Goal: Information Seeking & Learning: Check status

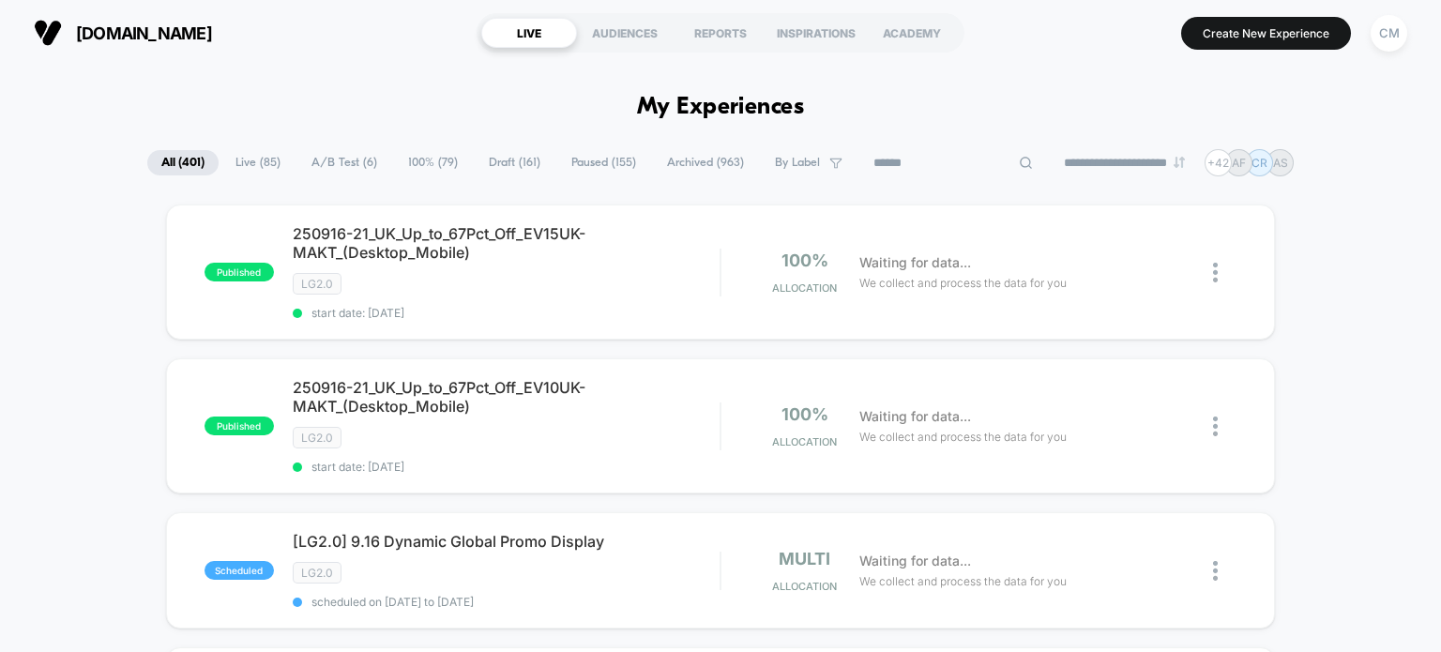
click at [946, 168] on input at bounding box center [953, 163] width 188 height 23
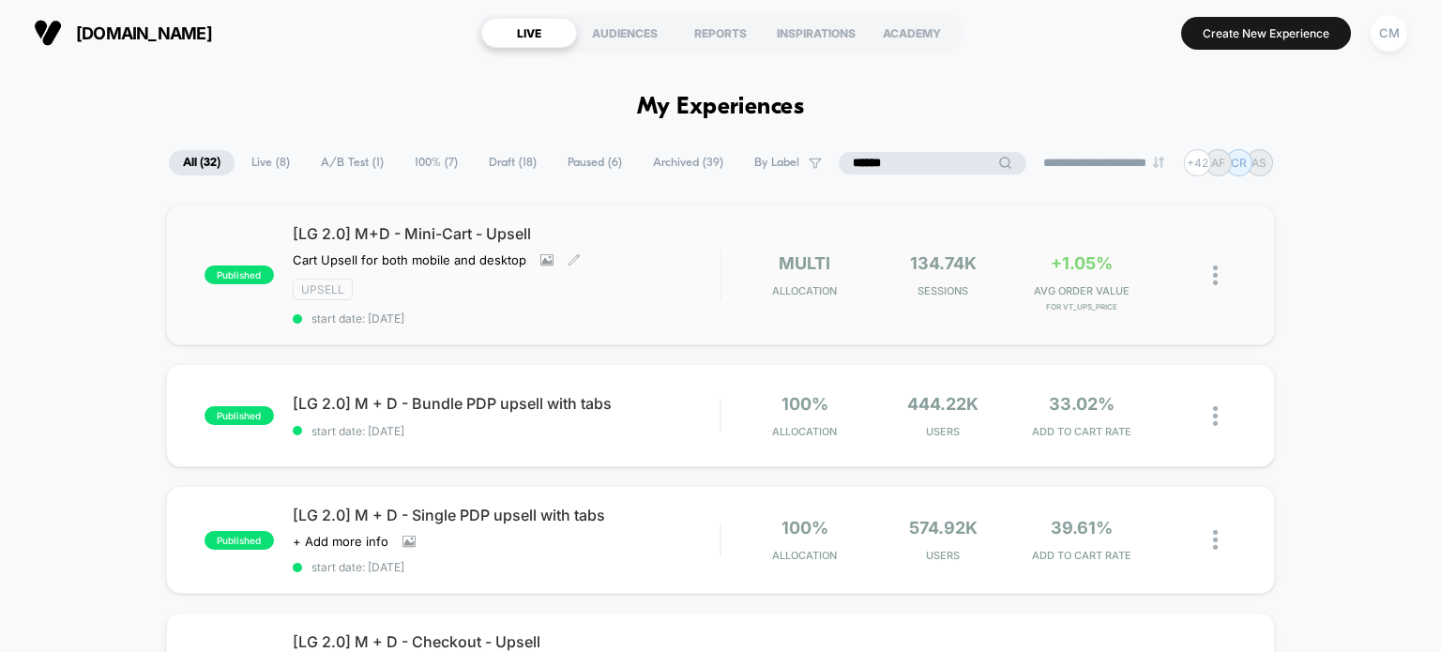
type input "******"
click at [499, 303] on div "[LG 2.0] M+D - Mini-Cart - Upsell Cart Upsell for both mobile and desktop Click…" at bounding box center [507, 274] width 428 height 101
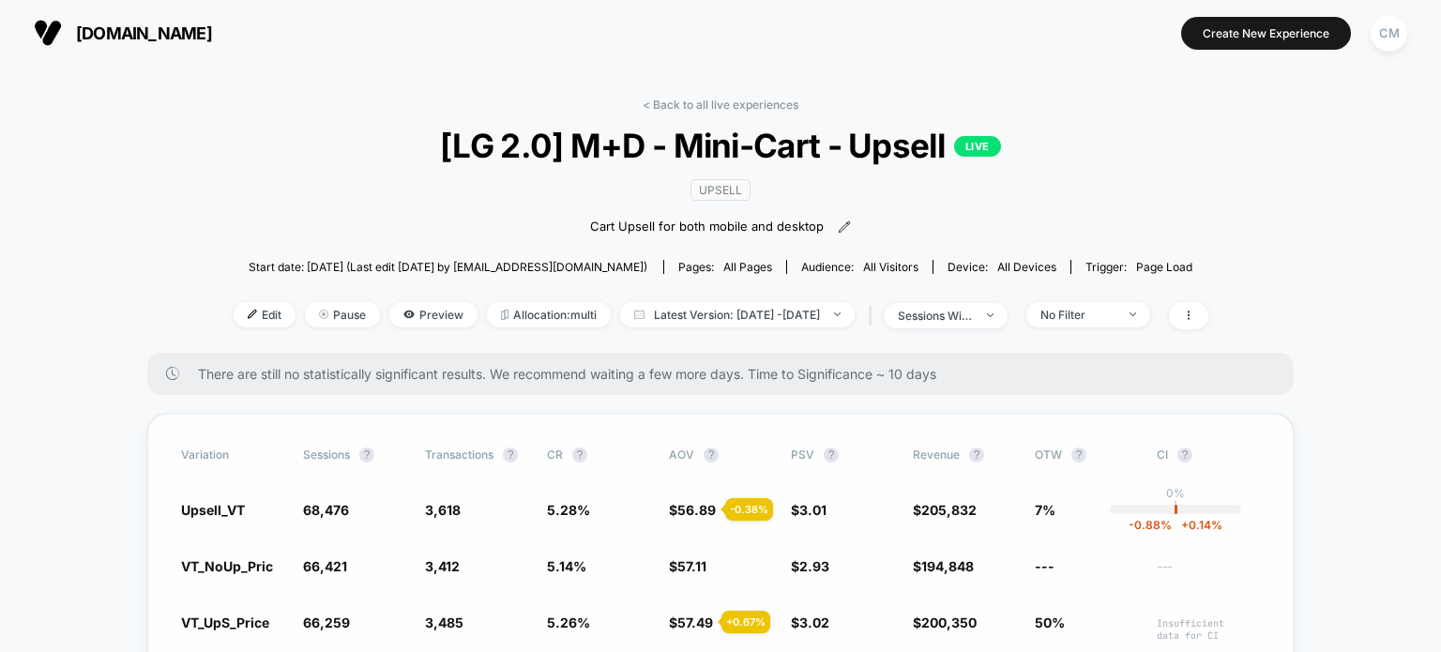
scroll to position [175, 0]
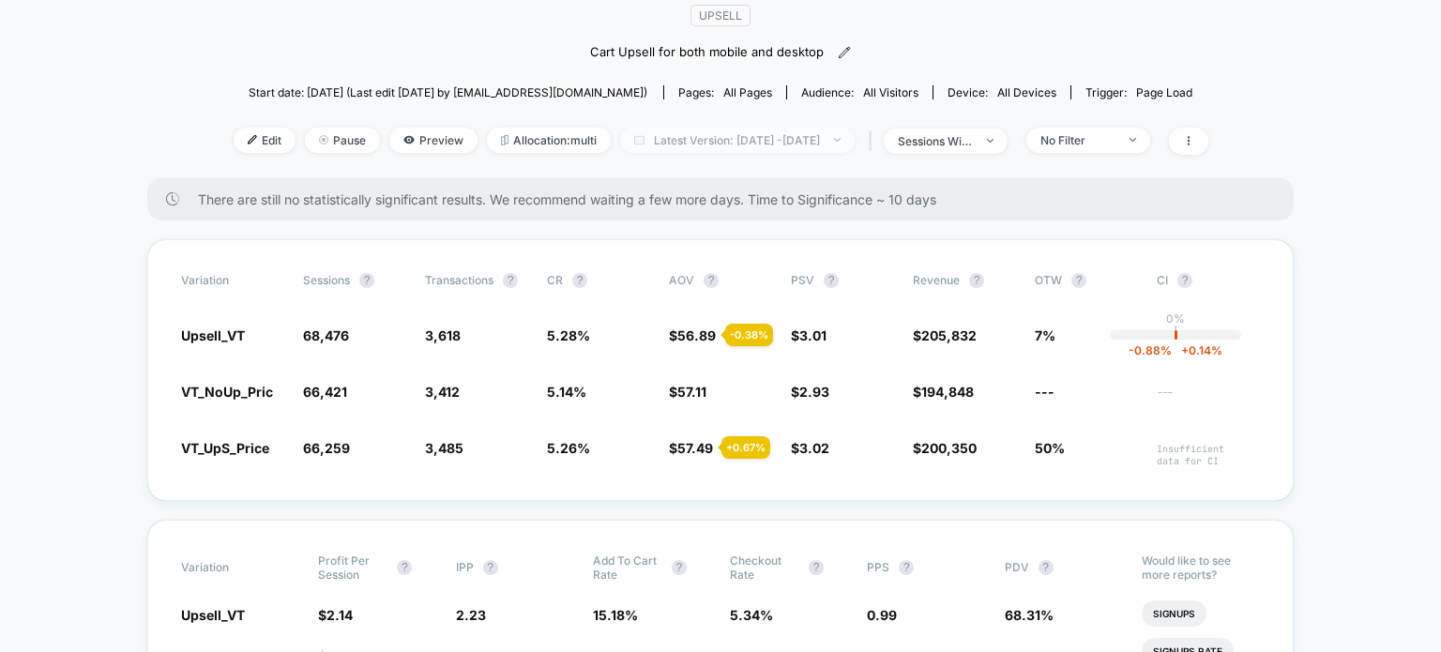
click at [810, 145] on span "Latest Version: [DATE] - [DATE]" at bounding box center [737, 140] width 235 height 25
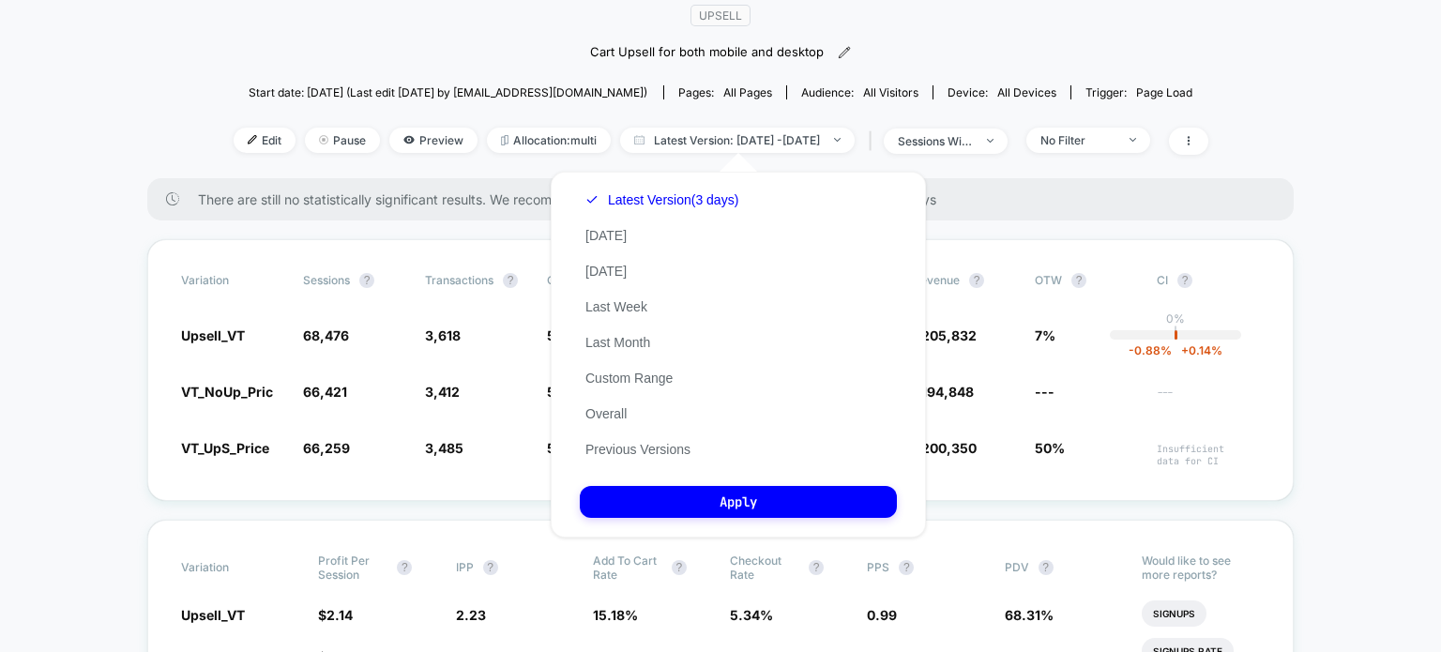
click at [689, 126] on div "< Back to all live experiences [LG 2.0] M+D - Mini-Cart - Upsell LIVE Upsell Ca…" at bounding box center [721, 50] width 975 height 255
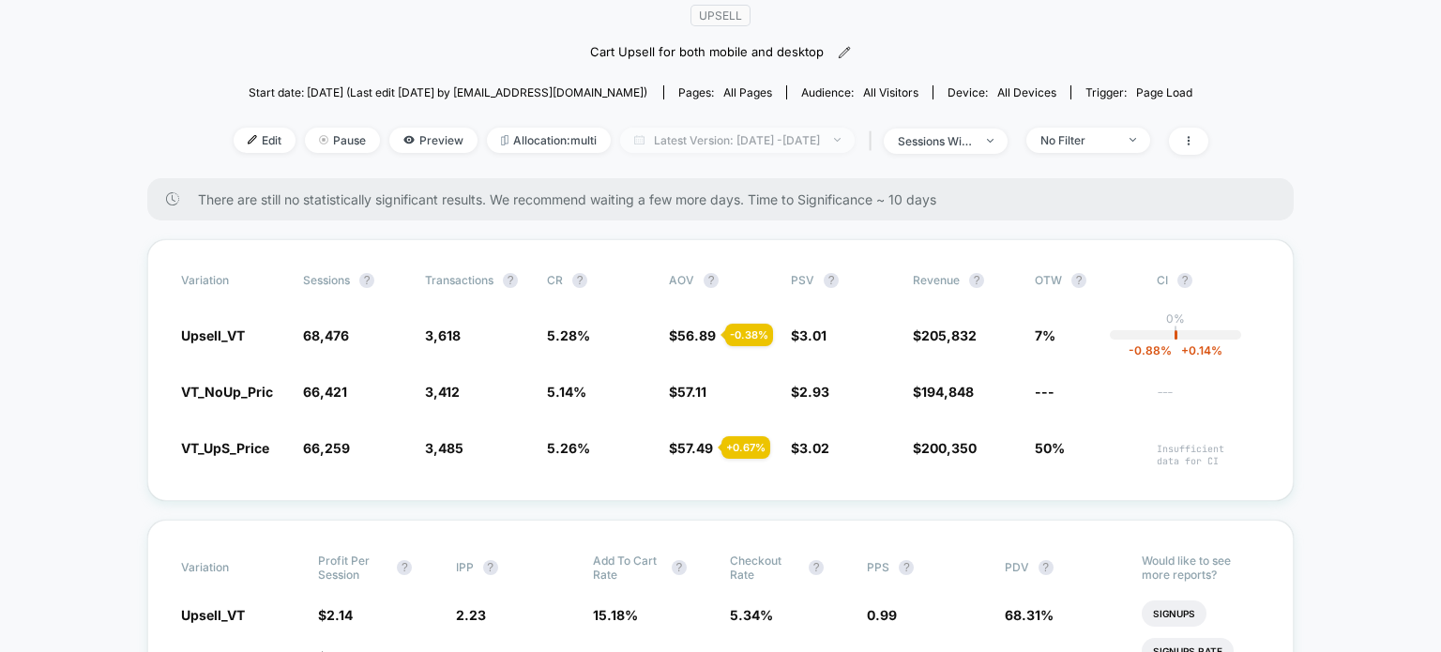
click at [683, 139] on span "Latest Version: [DATE] - [DATE]" at bounding box center [737, 140] width 235 height 25
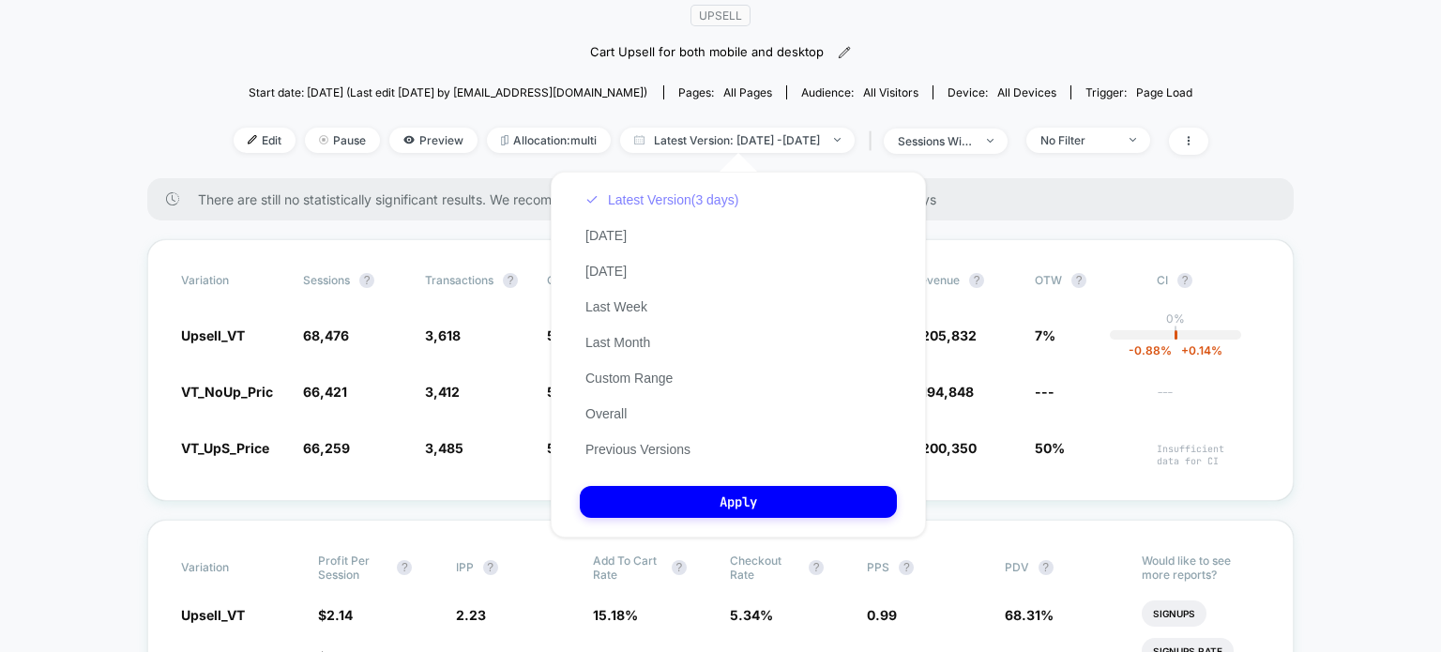
click at [678, 199] on button "Latest Version (3 days)" at bounding box center [662, 199] width 164 height 17
click at [1289, 339] on div "Variation Sessions ? Transactions ? CR ? AOV ? PSV ? Revenue ? OTW ? CI ? Upsel…" at bounding box center [720, 370] width 1146 height 262
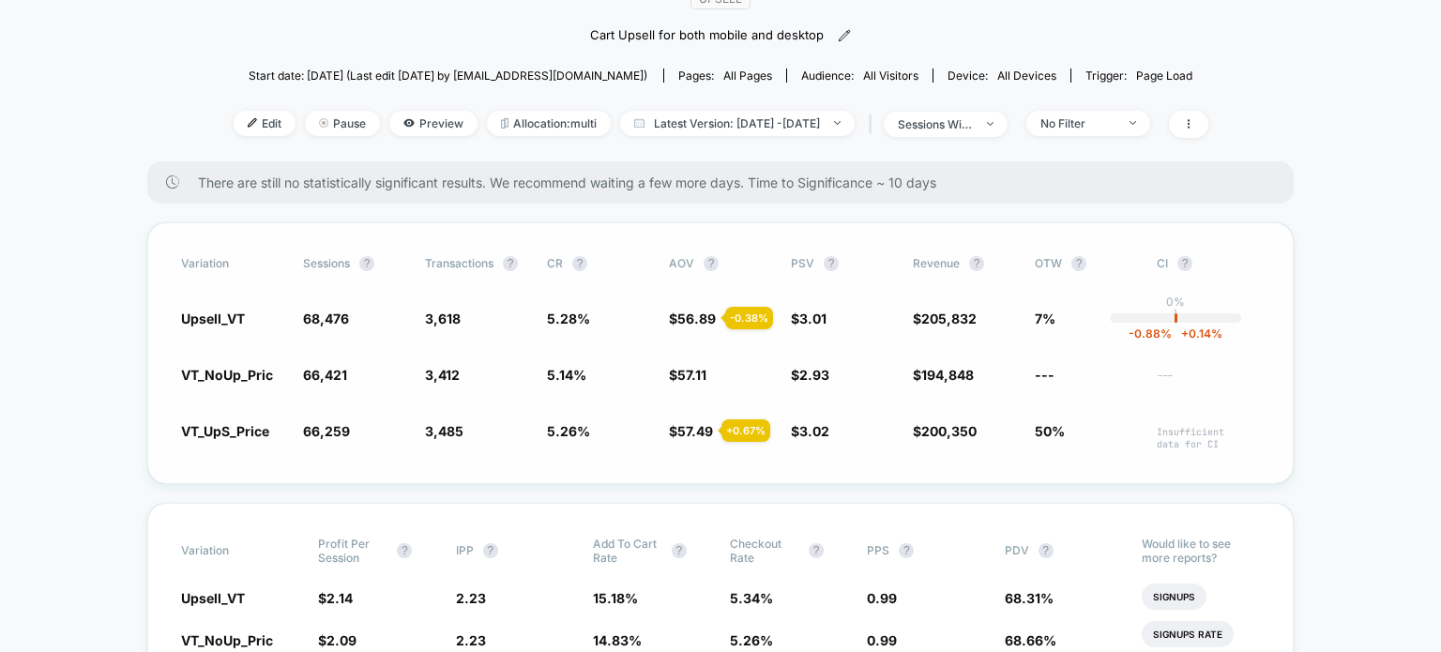
scroll to position [191, 0]
